Goal: Information Seeking & Learning: Stay updated

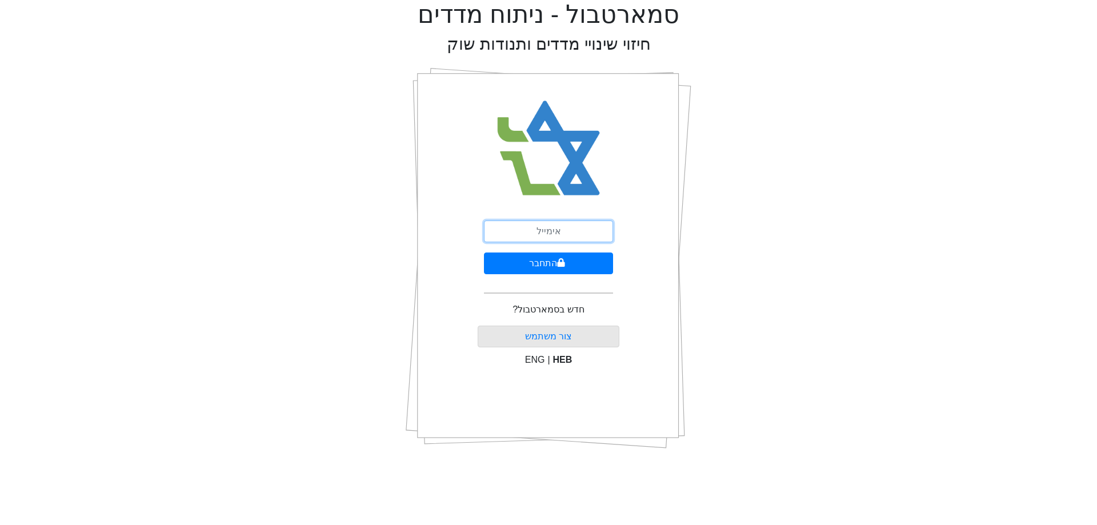
click at [581, 221] on input "email" at bounding box center [548, 232] width 129 height 22
type input "[EMAIL_ADDRESS][DOMAIN_NAME]"
click at [576, 258] on button "התחבר" at bounding box center [548, 264] width 129 height 22
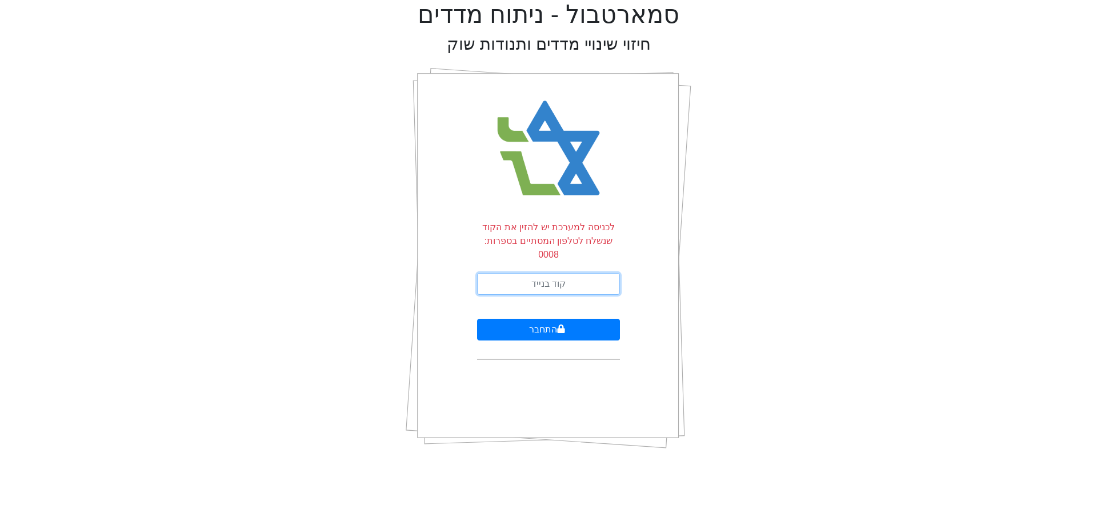
click at [605, 273] on input "text" at bounding box center [548, 284] width 143 height 22
type input "895849"
click at [477, 319] on button "התחבר" at bounding box center [548, 330] width 143 height 22
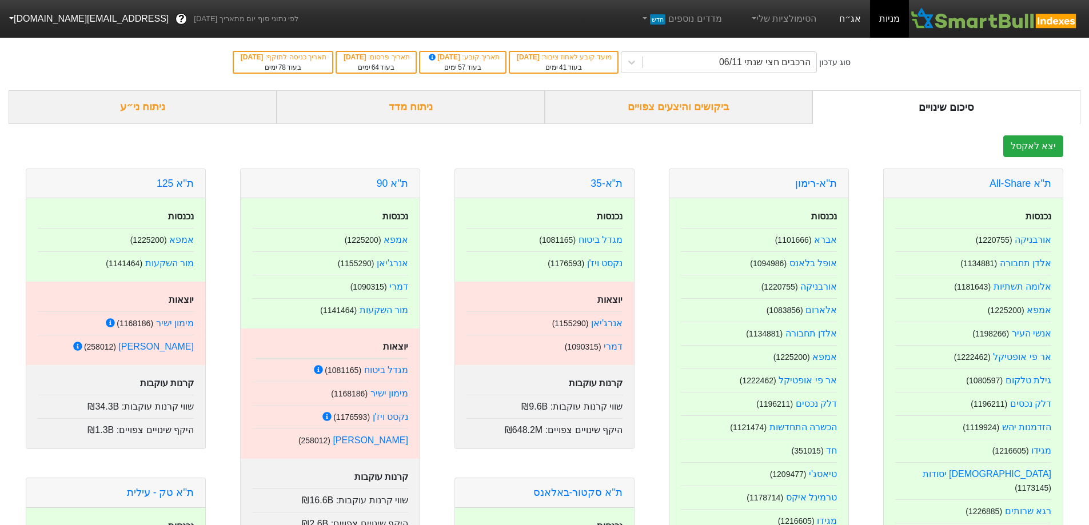
click at [862, 25] on link "אג״ח" at bounding box center [850, 19] width 40 height 38
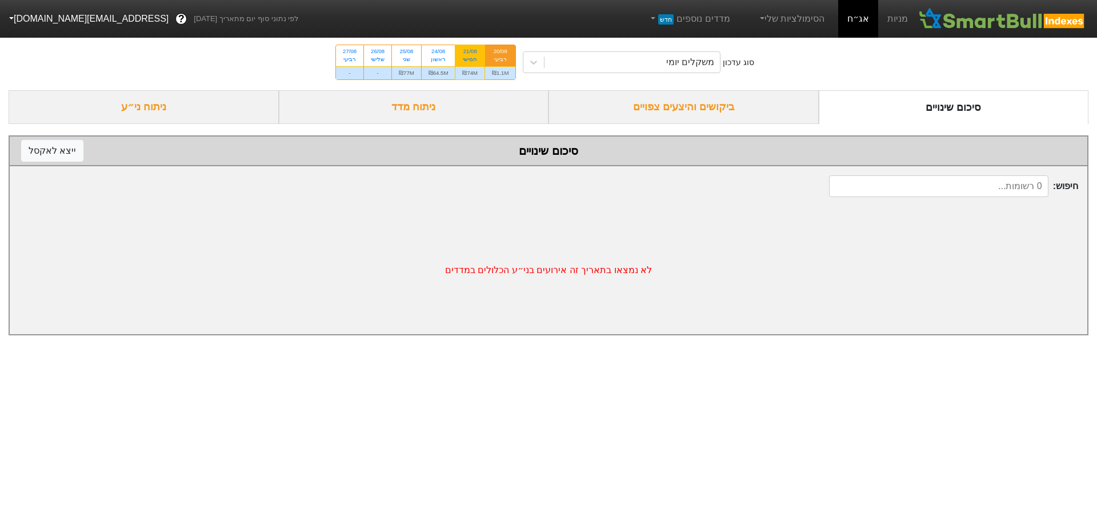
click at [476, 47] on div "21/08" at bounding box center [469, 51] width 15 height 8
click at [470, 47] on input "21/08 חמישי ₪74M" at bounding box center [466, 48] width 7 height 7
radio input "true"
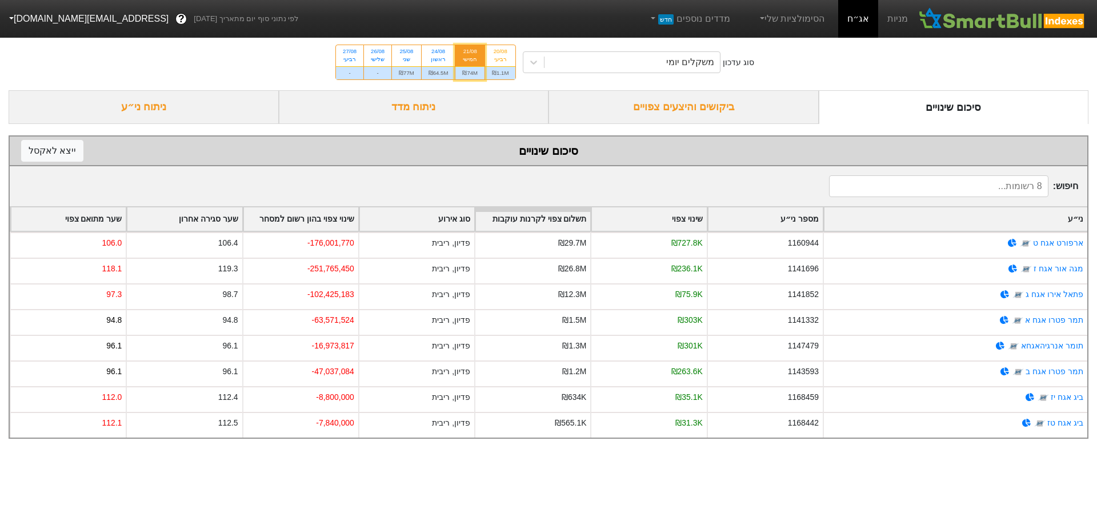
click at [734, 114] on div "ביקושים והיצעים צפויים" at bounding box center [684, 107] width 270 height 34
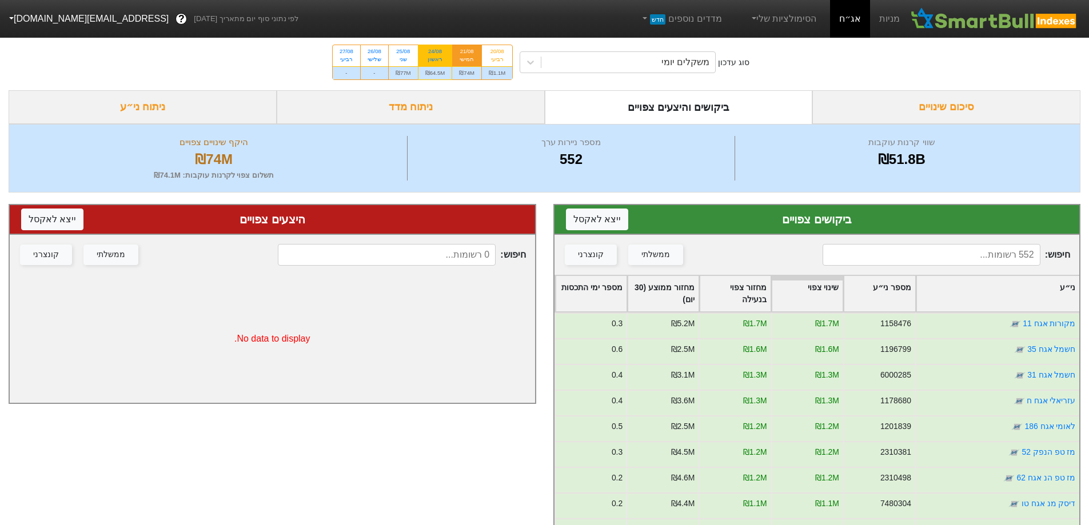
click at [445, 57] on div "ראשון" at bounding box center [435, 59] width 20 height 8
click at [435, 53] on input "24/08 ראשון ₪64.5M" at bounding box center [431, 48] width 7 height 7
radio input "true"
click at [413, 55] on div "25/08 שני" at bounding box center [403, 55] width 29 height 21
click at [403, 53] on input "25/08 שני ₪77M" at bounding box center [399, 48] width 7 height 7
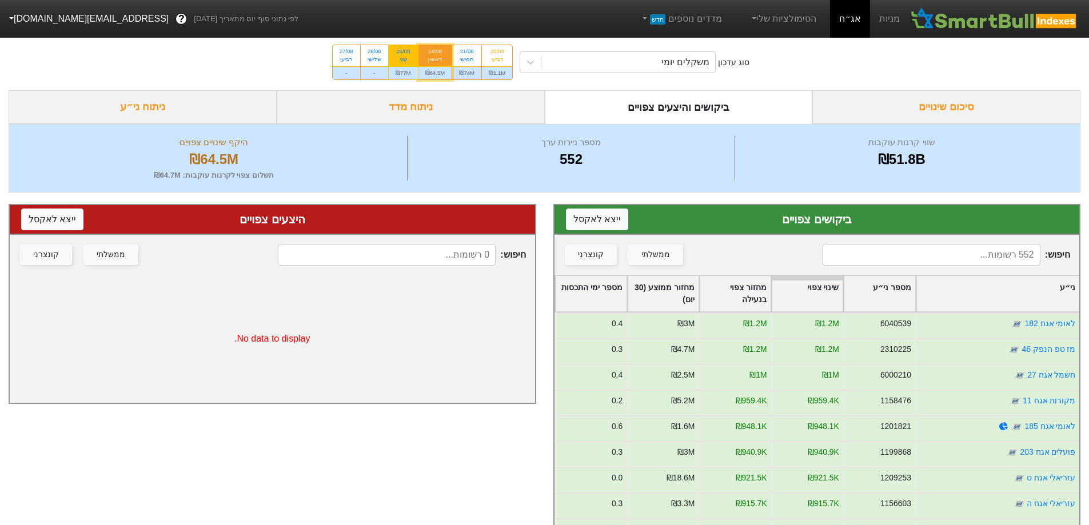
radio input "true"
click at [477, 55] on div "21/08 חמישי" at bounding box center [466, 55] width 29 height 21
click at [467, 53] on input "21/08 חמישי ₪74M" at bounding box center [463, 48] width 7 height 7
radio input "true"
